Goal: Manage account settings

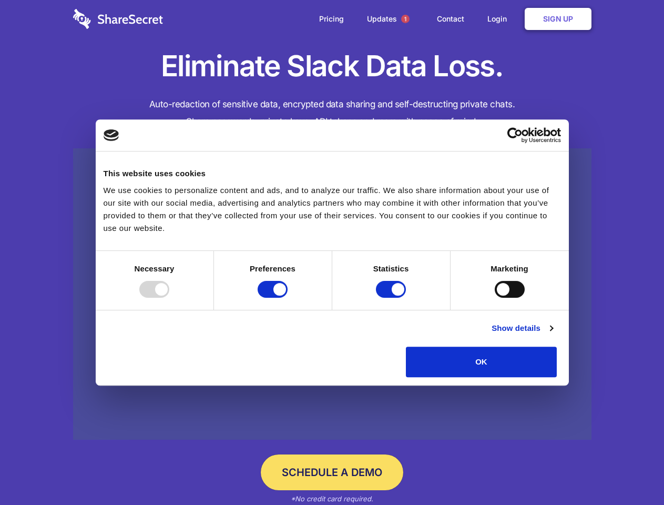
click at [169, 298] on div at bounding box center [154, 289] width 30 height 17
click at [288, 298] on input "Preferences" at bounding box center [273, 289] width 30 height 17
checkbox input "false"
click at [392, 298] on input "Statistics" at bounding box center [391, 289] width 30 height 17
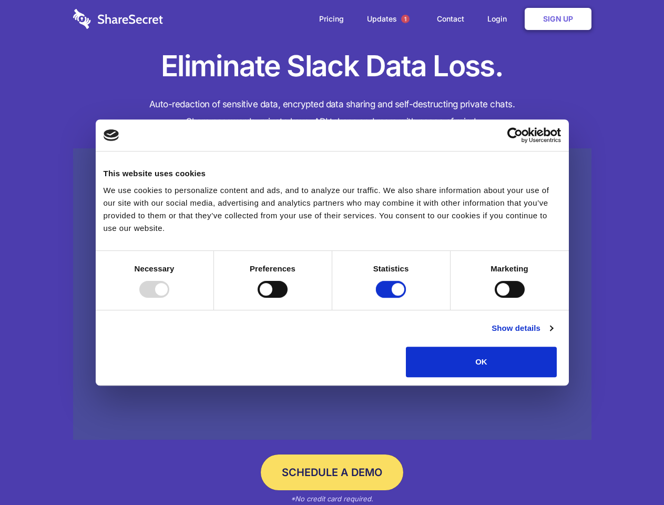
checkbox input "false"
click at [495, 298] on input "Marketing" at bounding box center [510, 289] width 30 height 17
checkbox input "true"
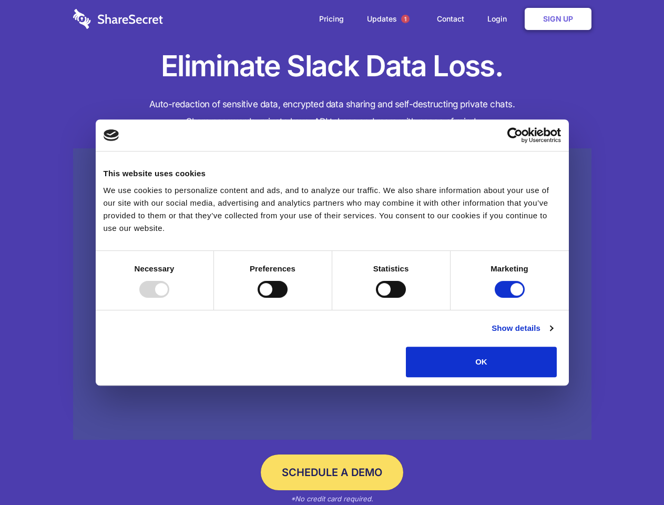
click at [553, 334] on link "Show details" at bounding box center [522, 328] width 61 height 13
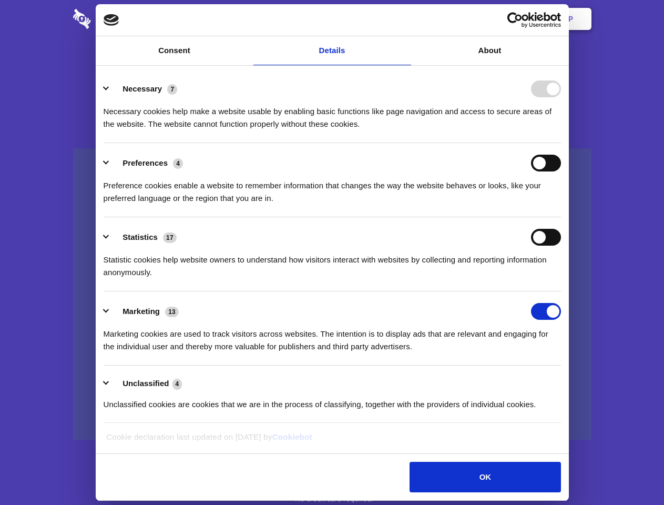
click at [561, 143] on li "Necessary 7 Necessary cookies help make a website usable by enabling basic func…" at bounding box center [332, 106] width 457 height 74
